Goal: Task Accomplishment & Management: Complete application form

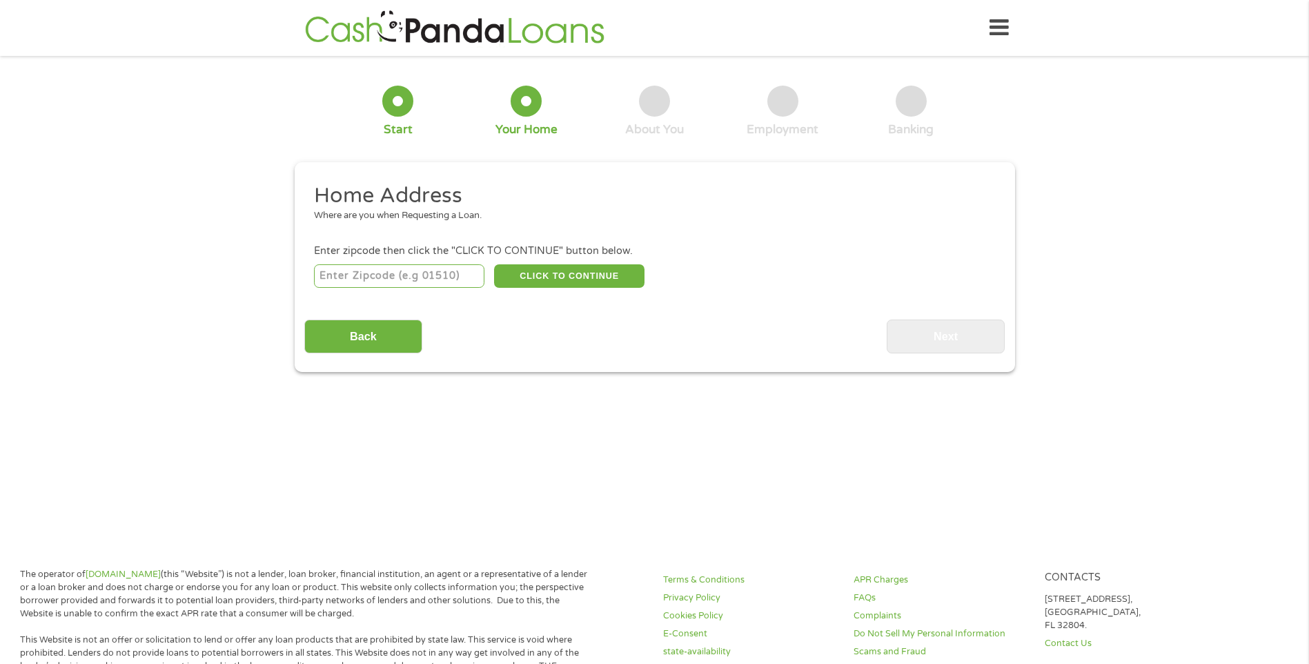
click at [394, 277] on input "number" at bounding box center [399, 275] width 170 height 23
type input "28278"
click at [593, 278] on button "CLICK TO CONTINUE" at bounding box center [569, 275] width 150 height 23
type input "28278"
type input "Charlotte"
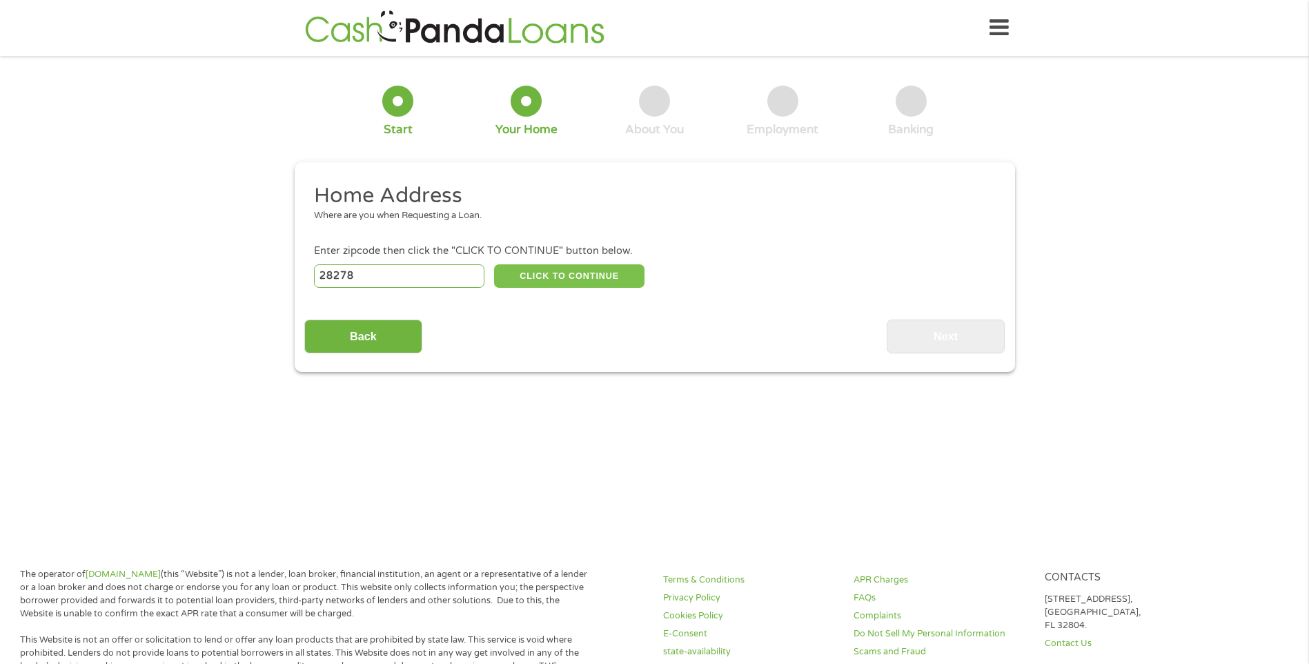
select select "[US_STATE]"
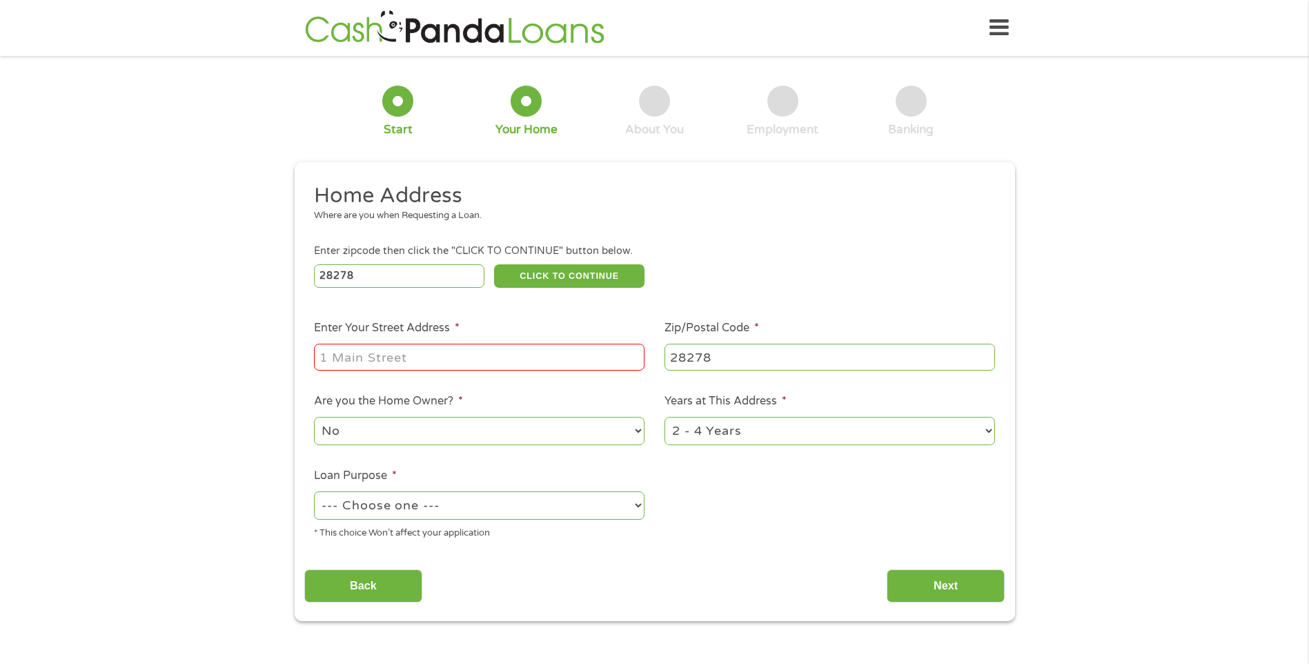
click at [446, 346] on input "Enter Your Street Address *" at bounding box center [479, 357] width 331 height 26
type input "[STREET_ADDRESS][PERSON_NAME]"
click at [455, 507] on select "--- Choose one --- Pay Bills Debt Consolidation Home Improvement Major Purchase…" at bounding box center [479, 505] width 331 height 28
click at [314, 491] on select "--- Choose one --- Pay Bills Debt Consolidation Home Improvement Major Purchase…" at bounding box center [479, 505] width 331 height 28
click at [440, 504] on select "--- Choose one --- Pay Bills Debt Consolidation Home Improvement Major Purchase…" at bounding box center [479, 505] width 331 height 28
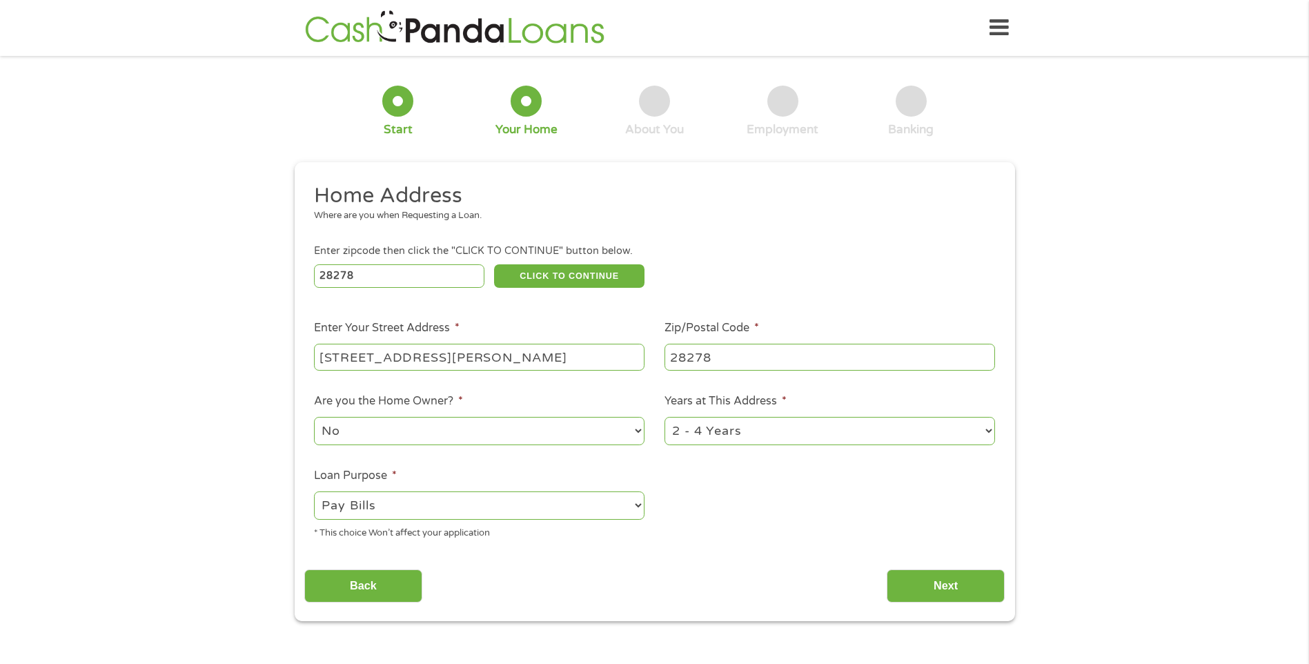
select select "other"
click at [314, 491] on select "--- Choose one --- Pay Bills Debt Consolidation Home Improvement Major Purchase…" at bounding box center [479, 505] width 331 height 28
click at [731, 438] on select "1 Year or less 1 - 2 Years 2 - 4 Years Over 4 Years" at bounding box center [830, 431] width 331 height 28
click at [665, 417] on select "1 Year or less 1 - 2 Years 2 - 4 Years Over 4 Years" at bounding box center [830, 431] width 331 height 28
click at [715, 442] on select "1 Year or less 1 - 2 Years 2 - 4 Years Over 4 Years" at bounding box center [830, 431] width 331 height 28
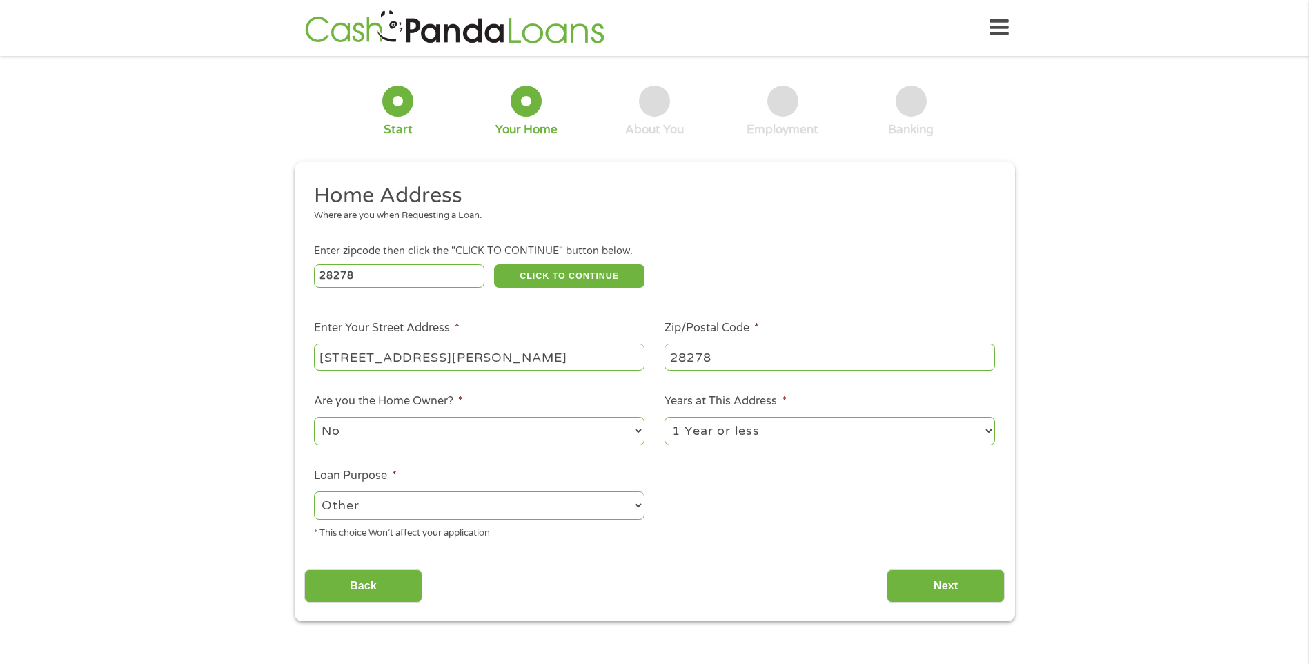
select select "24months"
click at [665, 417] on select "1 Year or less 1 - 2 Years 2 - 4 Years Over 4 Years" at bounding box center [830, 431] width 331 height 28
click at [341, 593] on input "Back" at bounding box center [363, 586] width 118 height 34
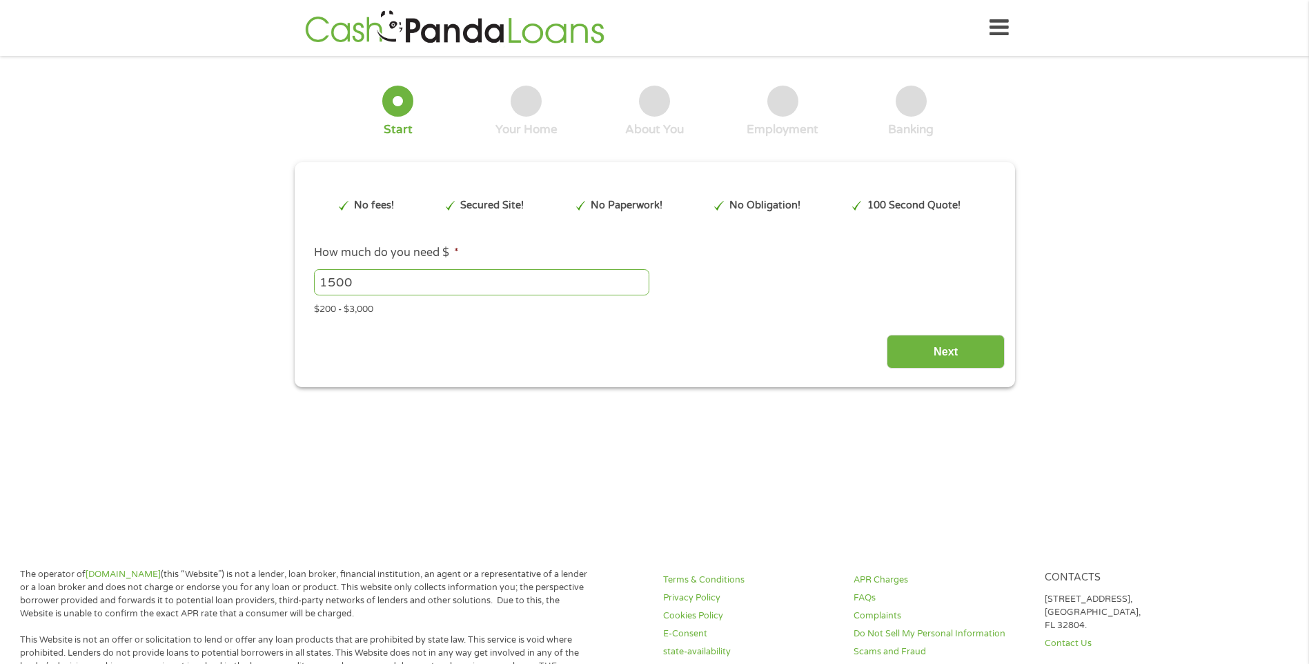
scroll to position [6, 6]
click at [939, 335] on input "Next" at bounding box center [946, 352] width 118 height 34
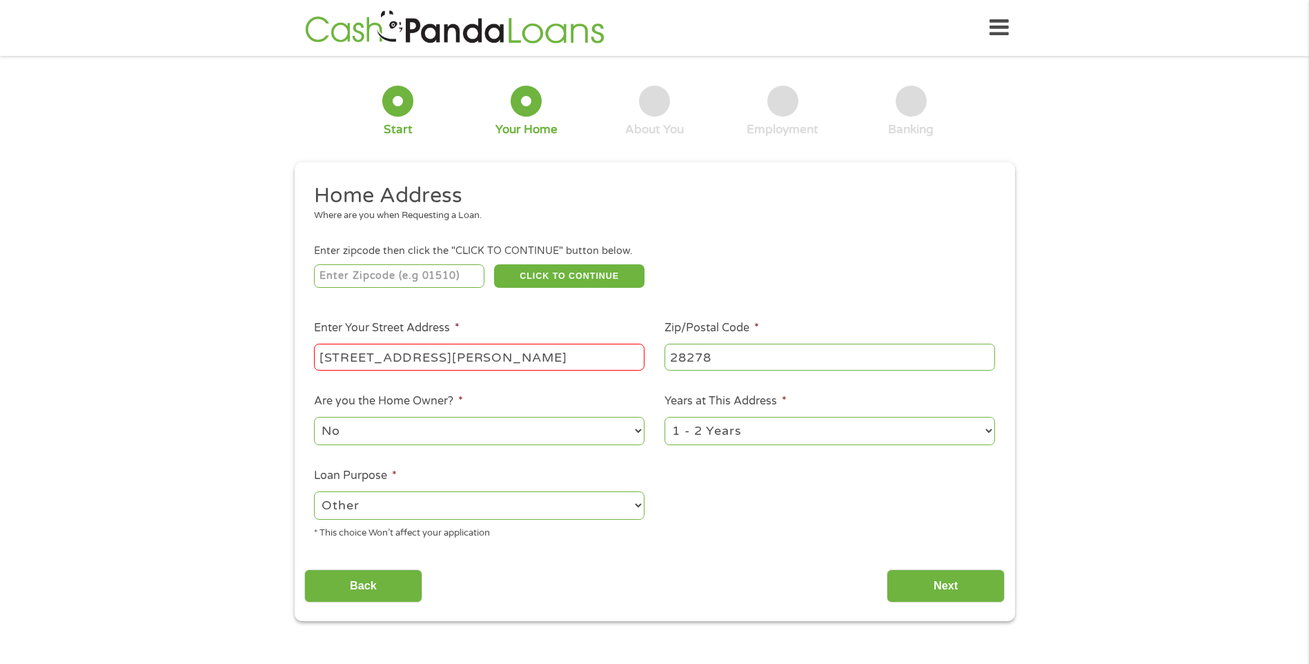
click at [565, 352] on input "[STREET_ADDRESS][PERSON_NAME]" at bounding box center [479, 357] width 331 height 26
type input "28278"
type input "[STREET_ADDRESS][PERSON_NAME]"
click at [954, 588] on input "Next" at bounding box center [946, 586] width 118 height 34
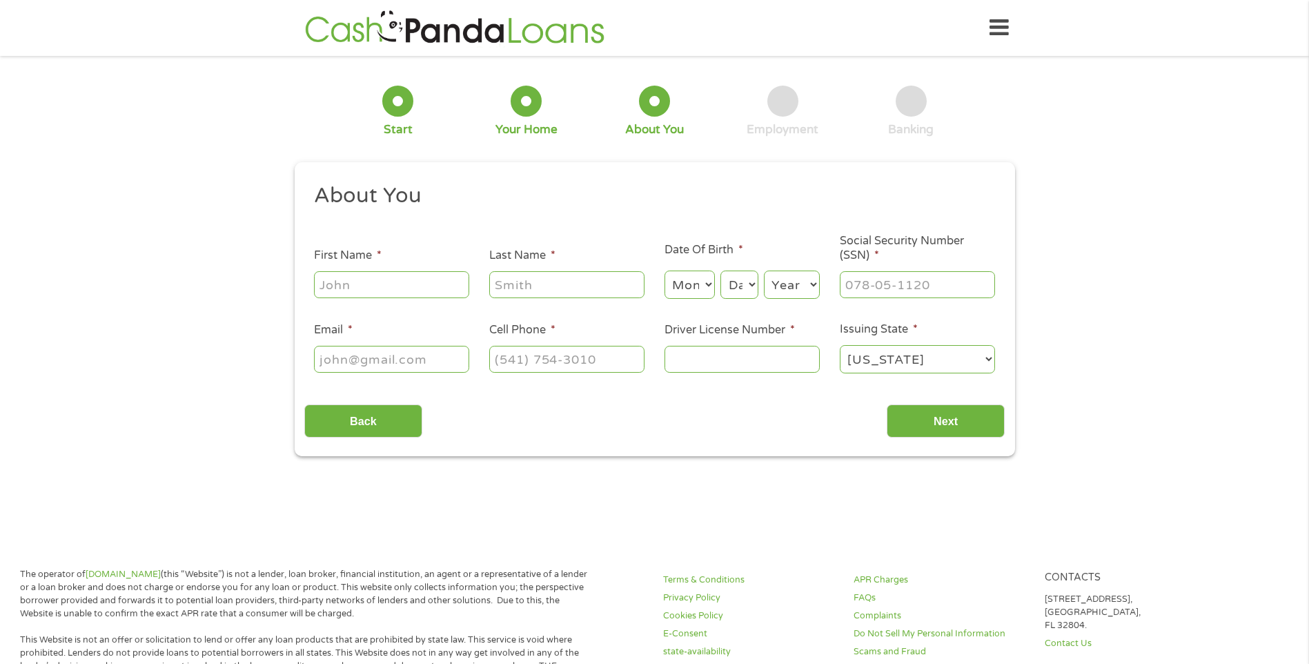
click at [411, 277] on input "First Name *" at bounding box center [391, 284] width 155 height 26
type input "Damanique"
type input "[EMAIL_ADDRESS][PERSON_NAME][DOMAIN_NAME]"
click at [515, 301] on ul "About You This field is hidden when viewing the form Title * --- Choose one ---…" at bounding box center [654, 284] width 700 height 204
click at [532, 278] on input "Last Name *" at bounding box center [566, 284] width 155 height 26
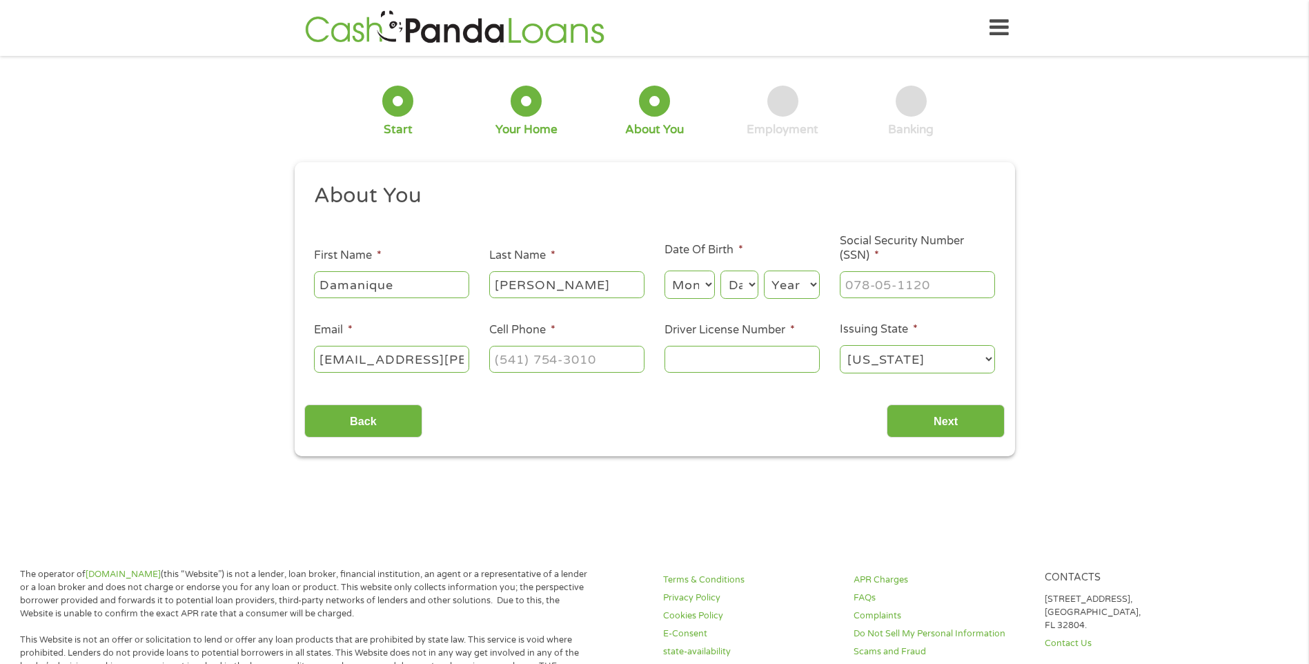
type input "[PERSON_NAME]"
click at [700, 285] on select "Month 1 2 3 4 5 6 7 8 9 10 11 12" at bounding box center [690, 285] width 50 height 28
select select "3"
click at [665, 271] on select "Month 1 2 3 4 5 6 7 8 9 10 11 12" at bounding box center [690, 285] width 50 height 28
click at [738, 291] on select "Day 1 2 3 4 5 6 7 8 9 10 11 12 13 14 15 16 17 18 19 20 21 22 23 24 25 26 27 28 …" at bounding box center [738, 285] width 37 height 28
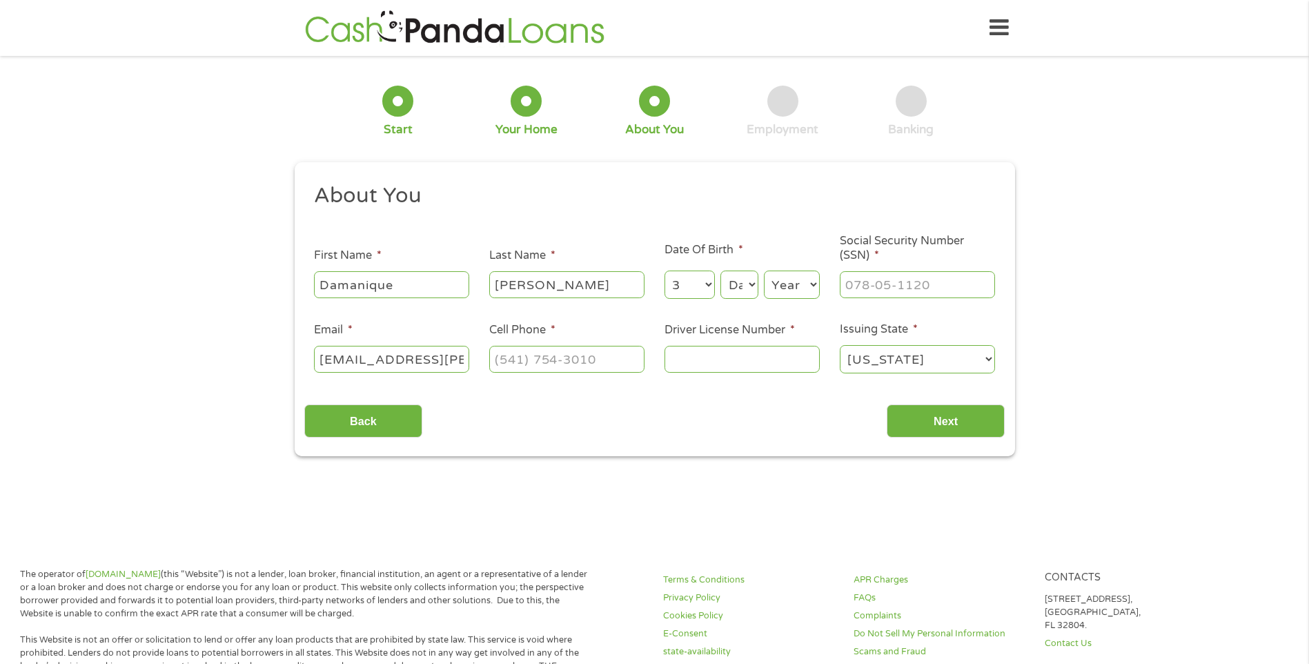
select select "3"
click at [720, 271] on select "Day 1 2 3 4 5 6 7 8 9 10 11 12 13 14 15 16 17 18 19 20 21 22 23 24 25 26 27 28 …" at bounding box center [738, 285] width 37 height 28
click at [780, 297] on select "Year [DATE] 2006 2005 2004 2003 2002 2001 2000 1999 1998 1997 1996 1995 1994 19…" at bounding box center [792, 285] width 56 height 28
select select "1977"
click at [764, 271] on select "Year [DATE] 2006 2005 2004 2003 2002 2001 2000 1999 1998 1997 1996 1995 1994 19…" at bounding box center [792, 285] width 56 height 28
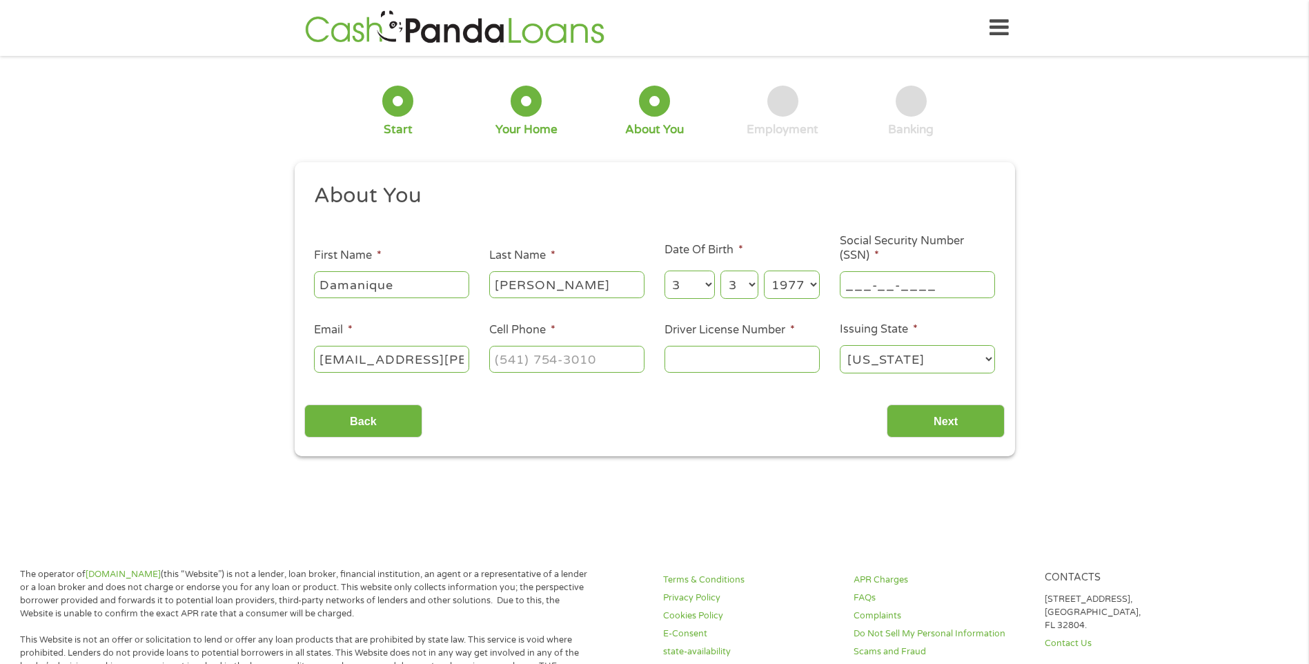
click at [883, 297] on input "___-__-____" at bounding box center [917, 284] width 155 height 26
type input "248-53-2416"
click at [616, 362] on input "(___) ___-____" at bounding box center [566, 359] width 155 height 26
click at [522, 355] on input "(___) ___-____" at bounding box center [566, 359] width 155 height 26
click at [498, 356] on input "(___) ___-____" at bounding box center [566, 359] width 155 height 26
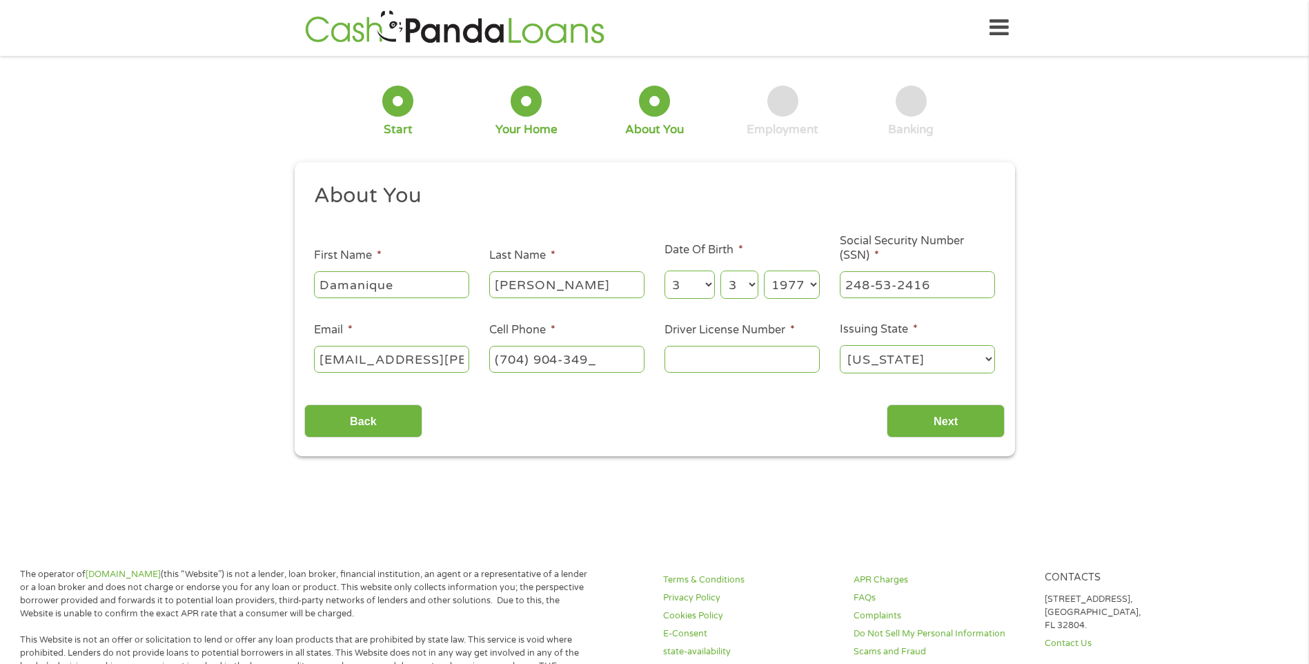
type input "[PHONE_NUMBER]"
click at [897, 366] on select "[US_STATE] [US_STATE] [US_STATE] [US_STATE] [US_STATE] [US_STATE] [US_STATE] [U…" at bounding box center [917, 359] width 155 height 28
select select "[US_STATE]"
click at [840, 345] on select "[US_STATE] [US_STATE] [US_STATE] [US_STATE] [US_STATE] [US_STATE] [US_STATE] [U…" at bounding box center [917, 359] width 155 height 28
click at [762, 359] on input "Driver License Number *" at bounding box center [742, 359] width 155 height 26
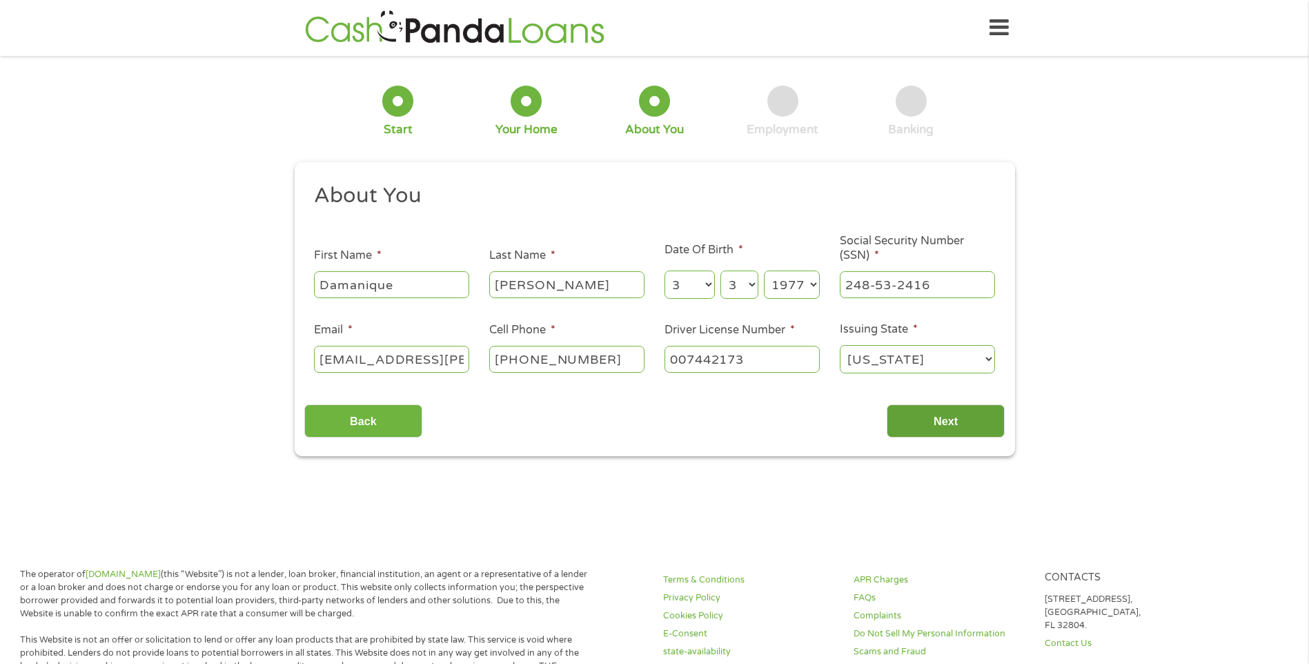
type input "007442173"
click at [934, 427] on input "Next" at bounding box center [946, 421] width 118 height 34
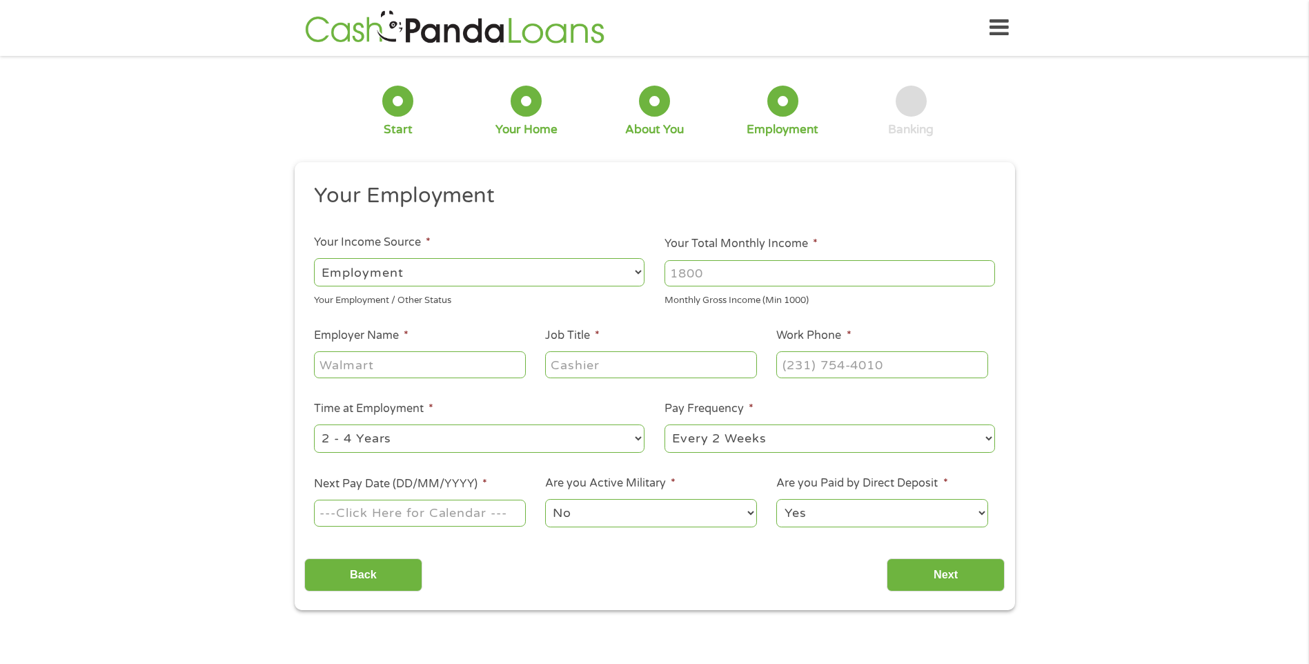
click at [736, 282] on input "Your Total Monthly Income *" at bounding box center [830, 273] width 331 height 26
type input "2"
type input "4300.00"
click at [490, 362] on input "Employer Name *" at bounding box center [419, 364] width 211 height 26
type input "Hawthorn Shads Landing"
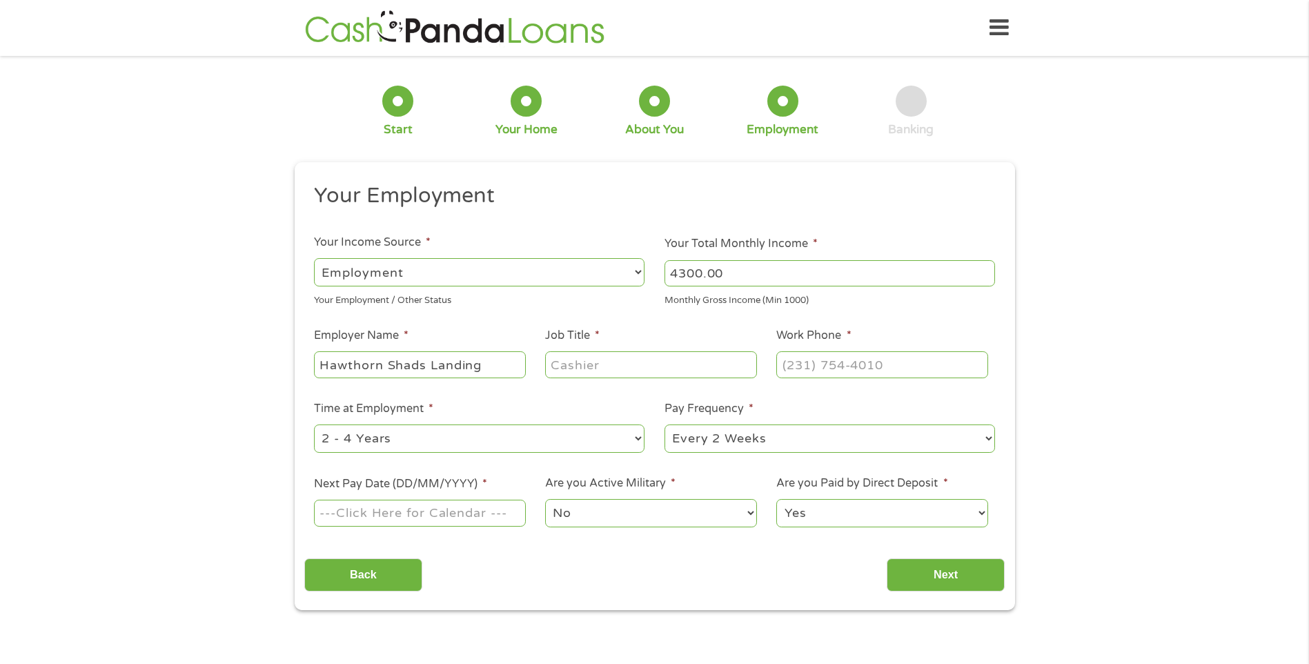
click at [589, 359] on input "Job Title *" at bounding box center [650, 364] width 211 height 26
type input "Assistant General Manger"
click at [823, 360] on input "(___) ___-____" at bounding box center [881, 364] width 211 height 26
type input "[PHONE_NUMBER]"
click at [507, 435] on select "--- Choose one --- 1 Year or less 1 - 2 Years 2 - 4 Years Over 4 Years" at bounding box center [479, 438] width 331 height 28
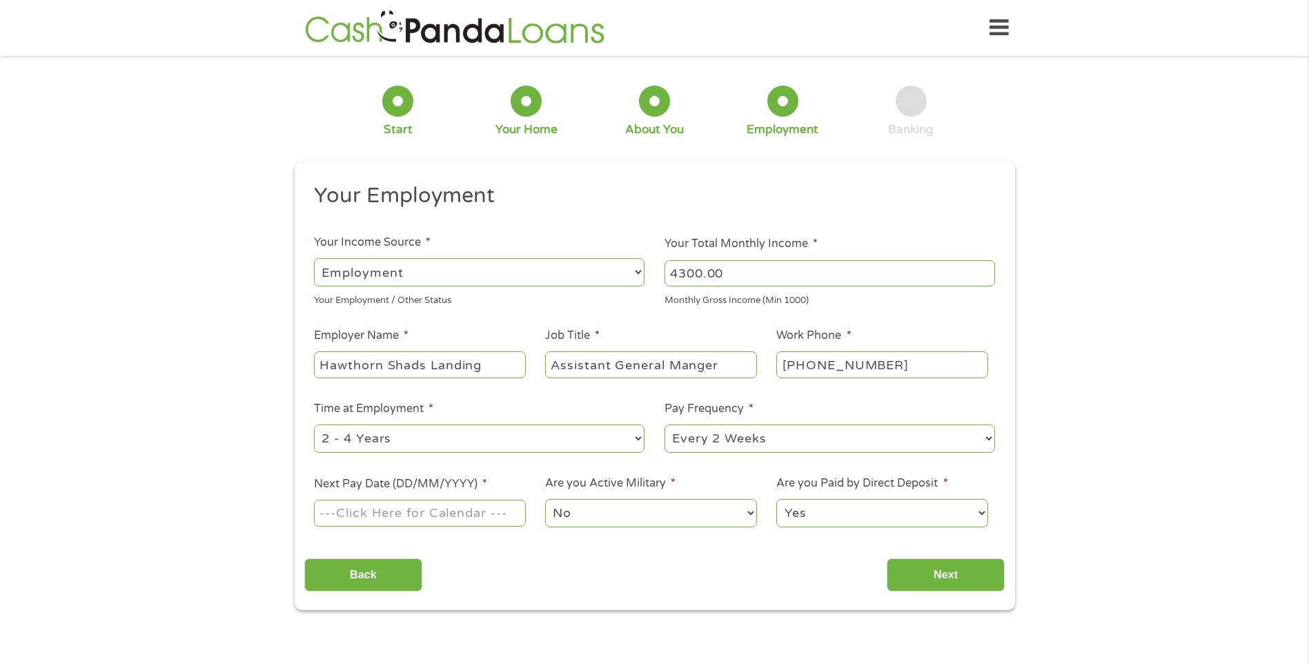
click at [507, 435] on select "--- Choose one --- 1 Year or less 1 - 2 Years 2 - 4 Years Over 4 Years" at bounding box center [479, 438] width 331 height 28
click at [765, 444] on select "--- Choose one --- Every 2 Weeks Every Week Monthly Semi-Monthly" at bounding box center [830, 438] width 331 height 28
click at [665, 424] on select "--- Choose one --- Every 2 Weeks Every Week Monthly Semi-Monthly" at bounding box center [830, 438] width 331 height 28
click at [492, 514] on input "Next Pay Date (DD/MM/YYYY) *" at bounding box center [419, 513] width 211 height 26
type input "[DATE]"
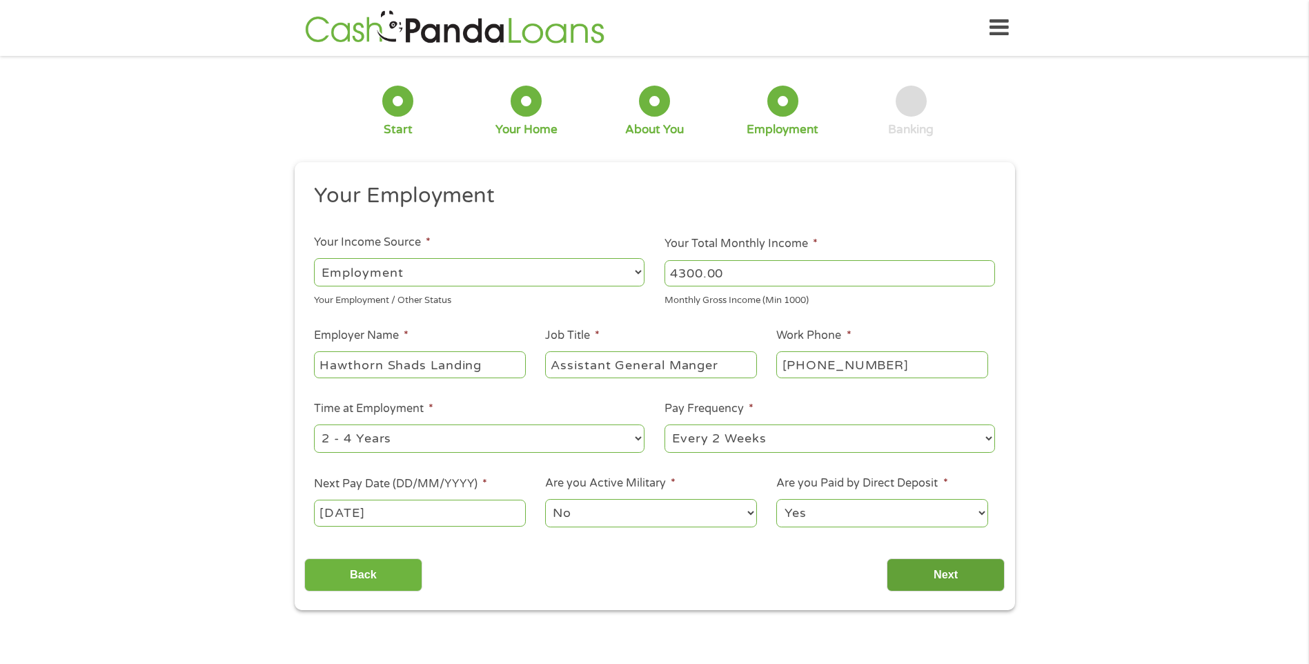
click at [968, 567] on input "Next" at bounding box center [946, 575] width 118 height 34
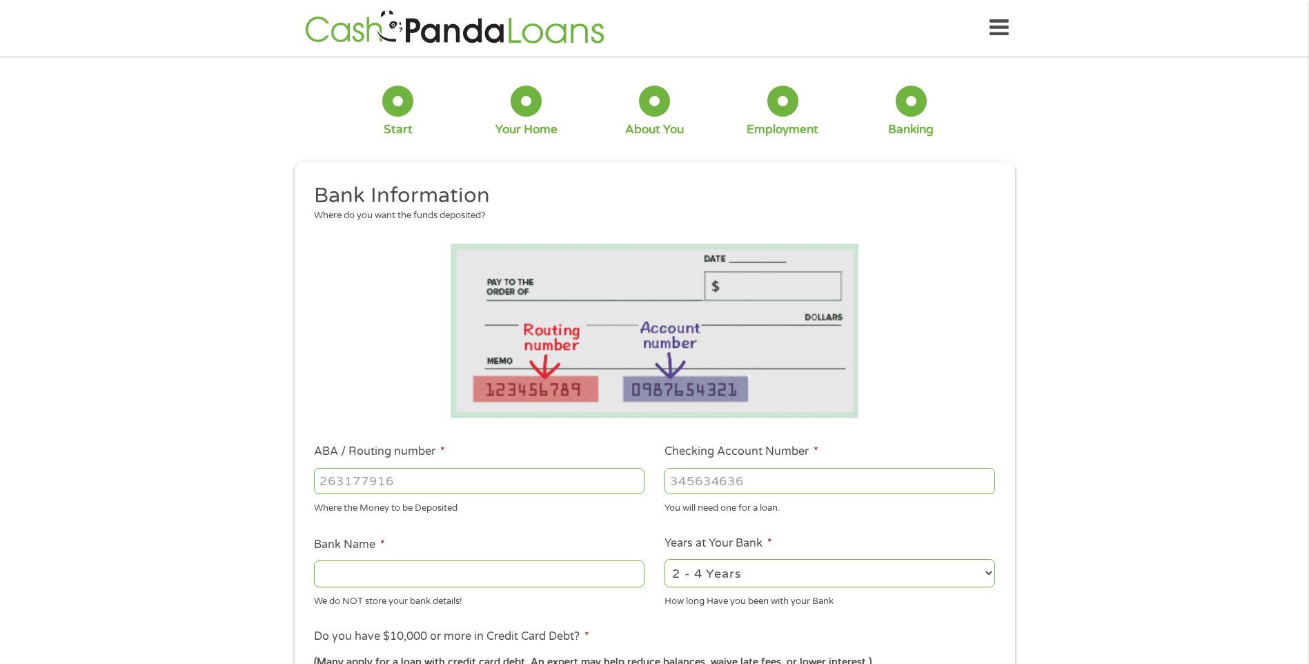
click at [569, 479] on input "ABA / Routing number *" at bounding box center [479, 481] width 331 height 26
type input "5"
type input "072000326"
type input "JPMORGAN CHASE BANK NA"
type input "072000326"
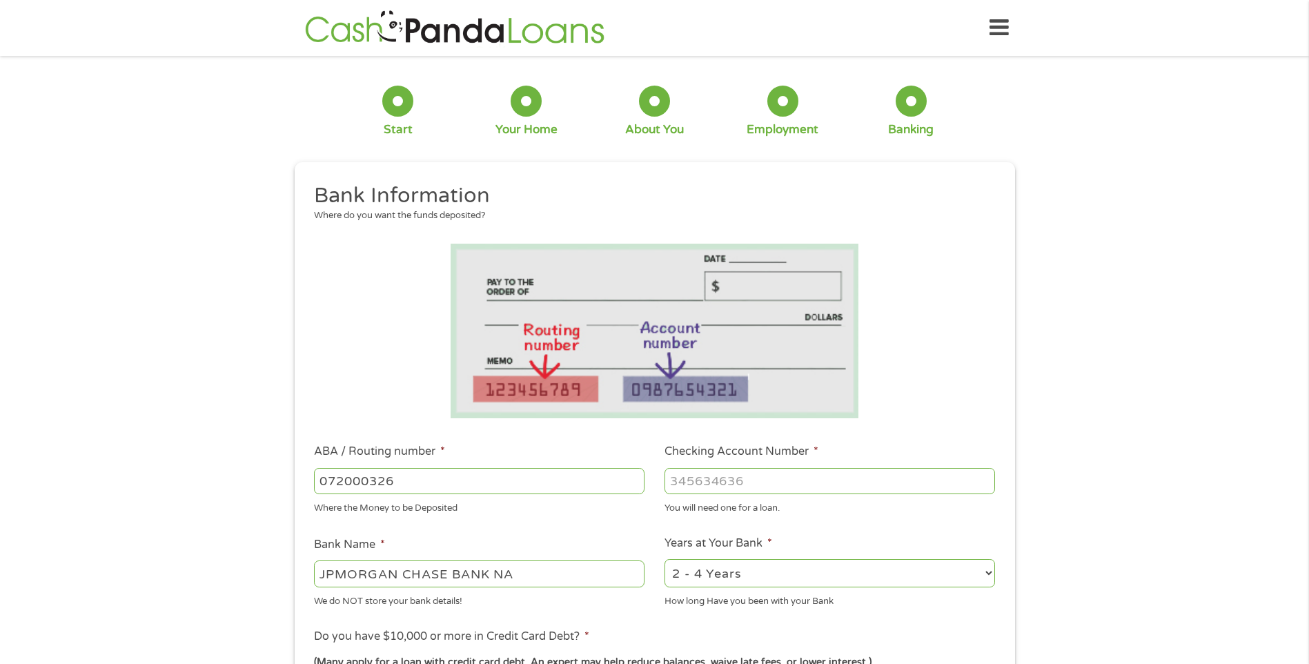
click at [828, 469] on input "Checking Account Number *" at bounding box center [830, 481] width 331 height 26
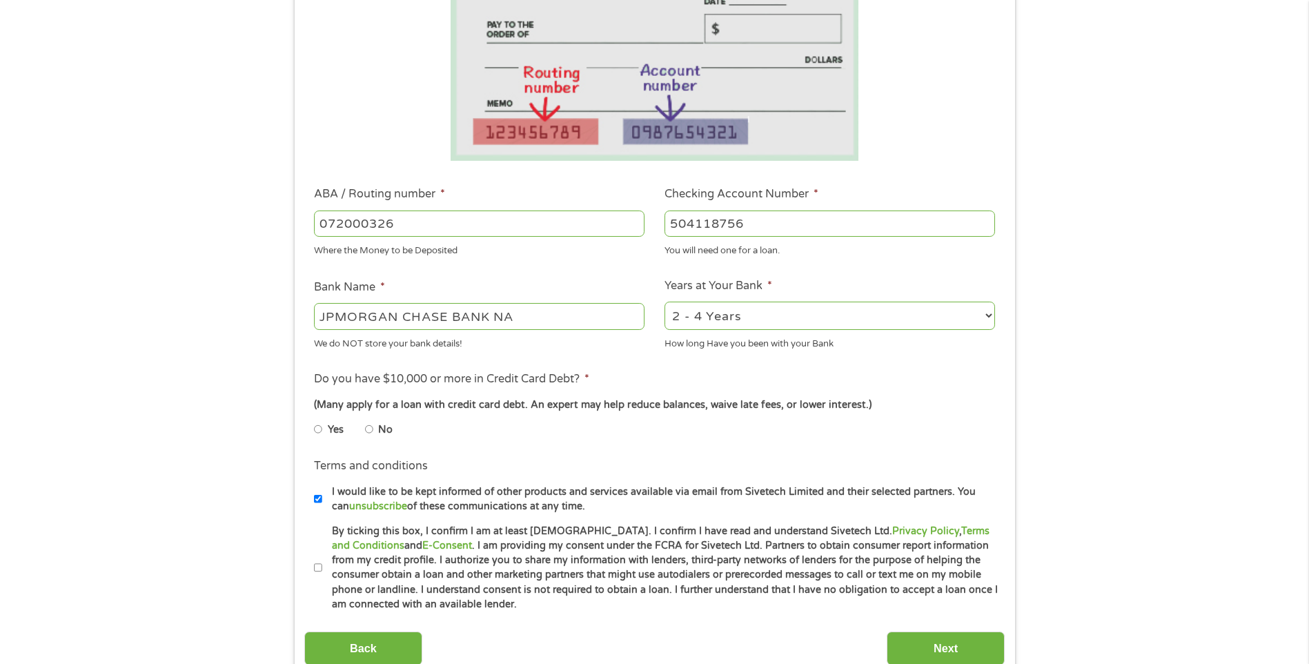
scroll to position [276, 0]
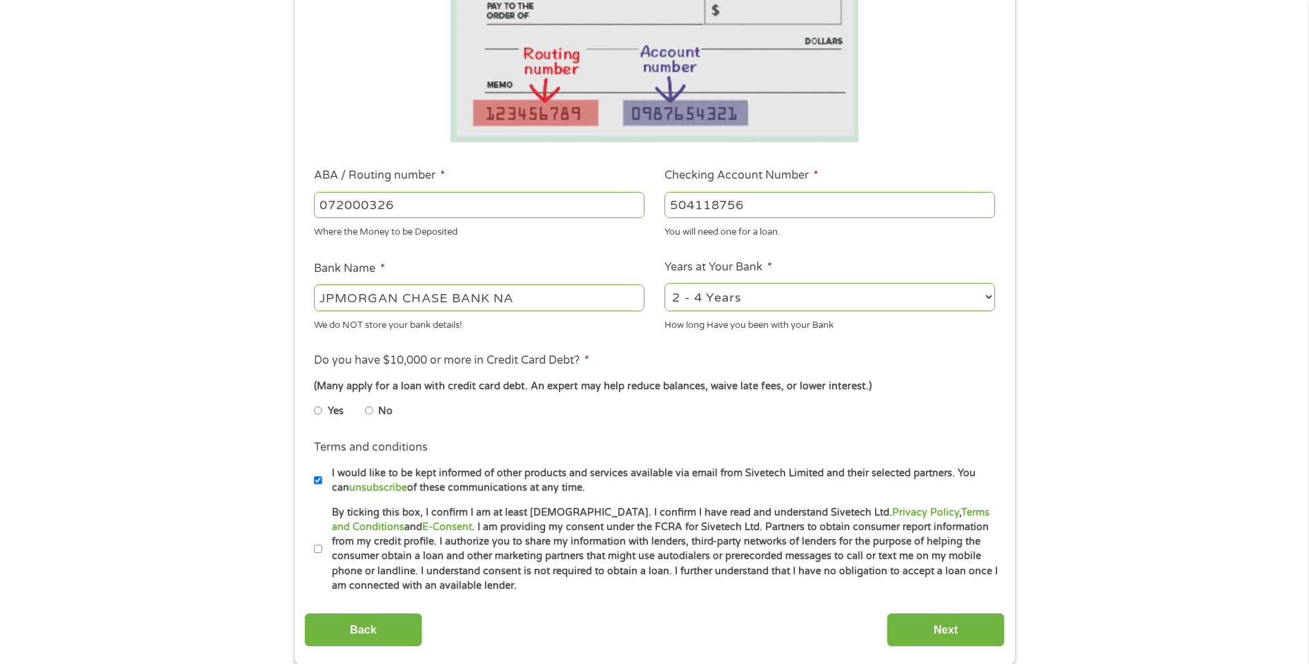
type input "504118756"
click at [372, 414] on input "No" at bounding box center [369, 411] width 8 height 22
radio input "true"
click at [315, 550] on input "By ticking this box, I confirm I am at least [DEMOGRAPHIC_DATA]. I confirm I ha…" at bounding box center [318, 549] width 8 height 22
checkbox input "true"
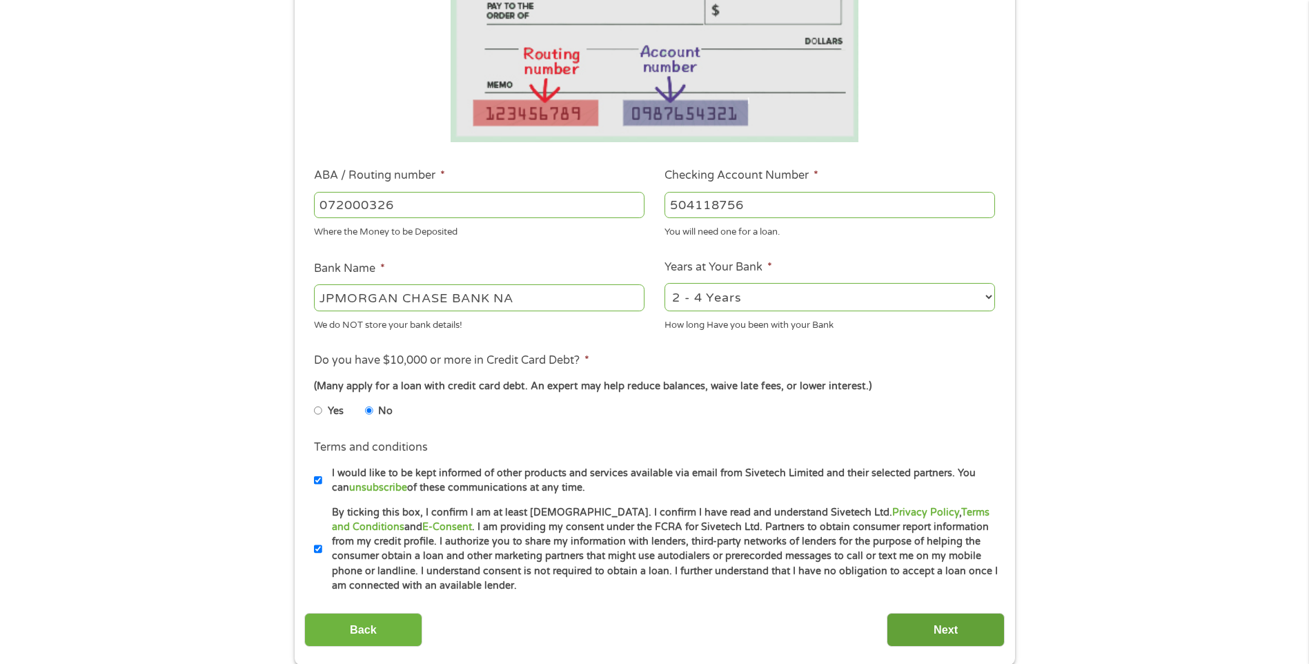
click at [953, 623] on input "Next" at bounding box center [946, 630] width 118 height 34
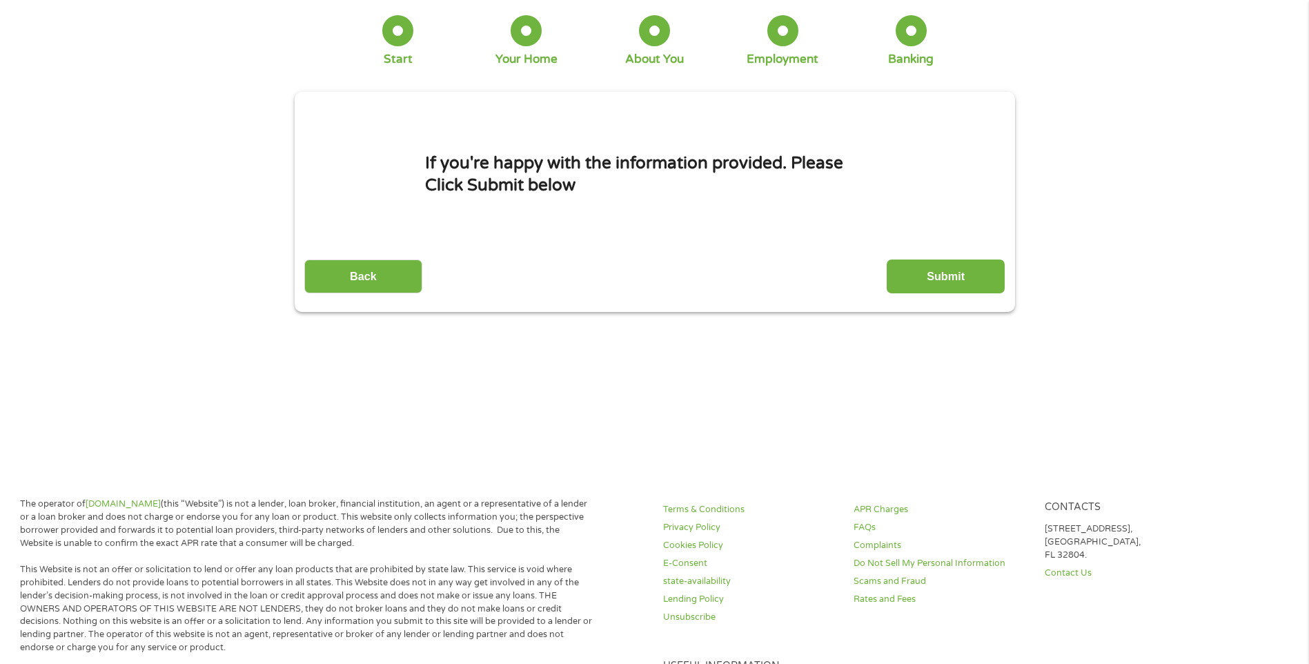
scroll to position [0, 0]
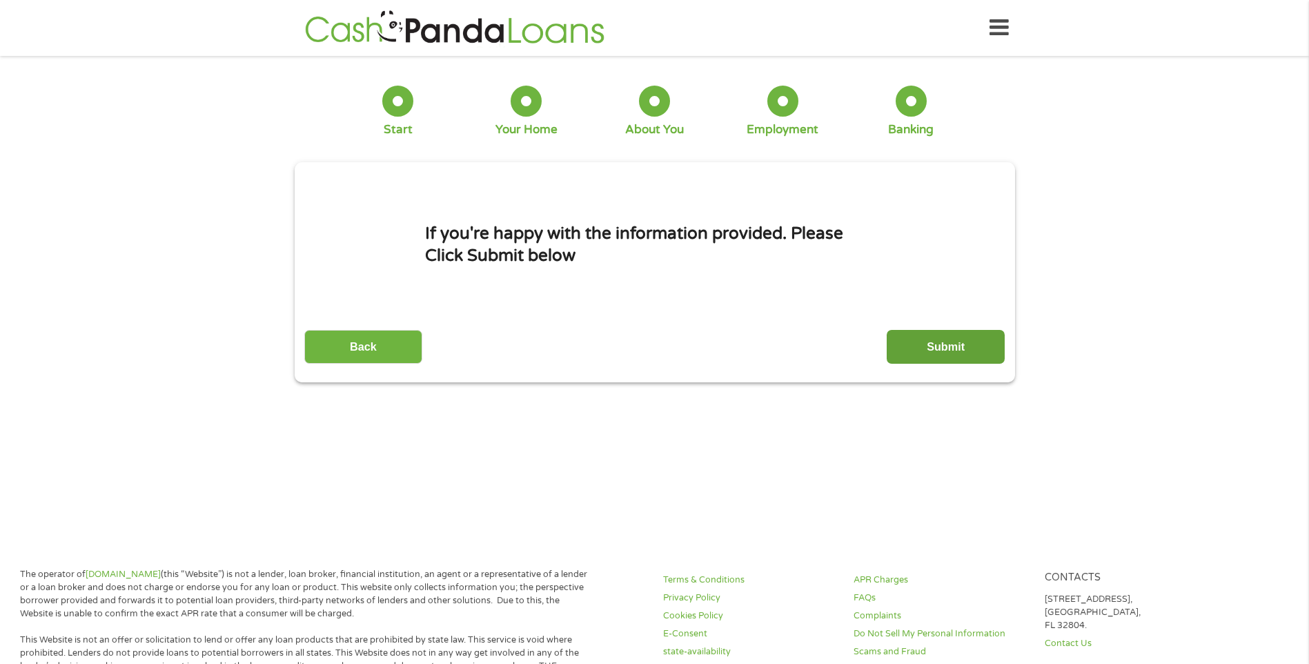
click at [934, 349] on input "Submit" at bounding box center [946, 347] width 118 height 34
